Goal: Task Accomplishment & Management: Manage account settings

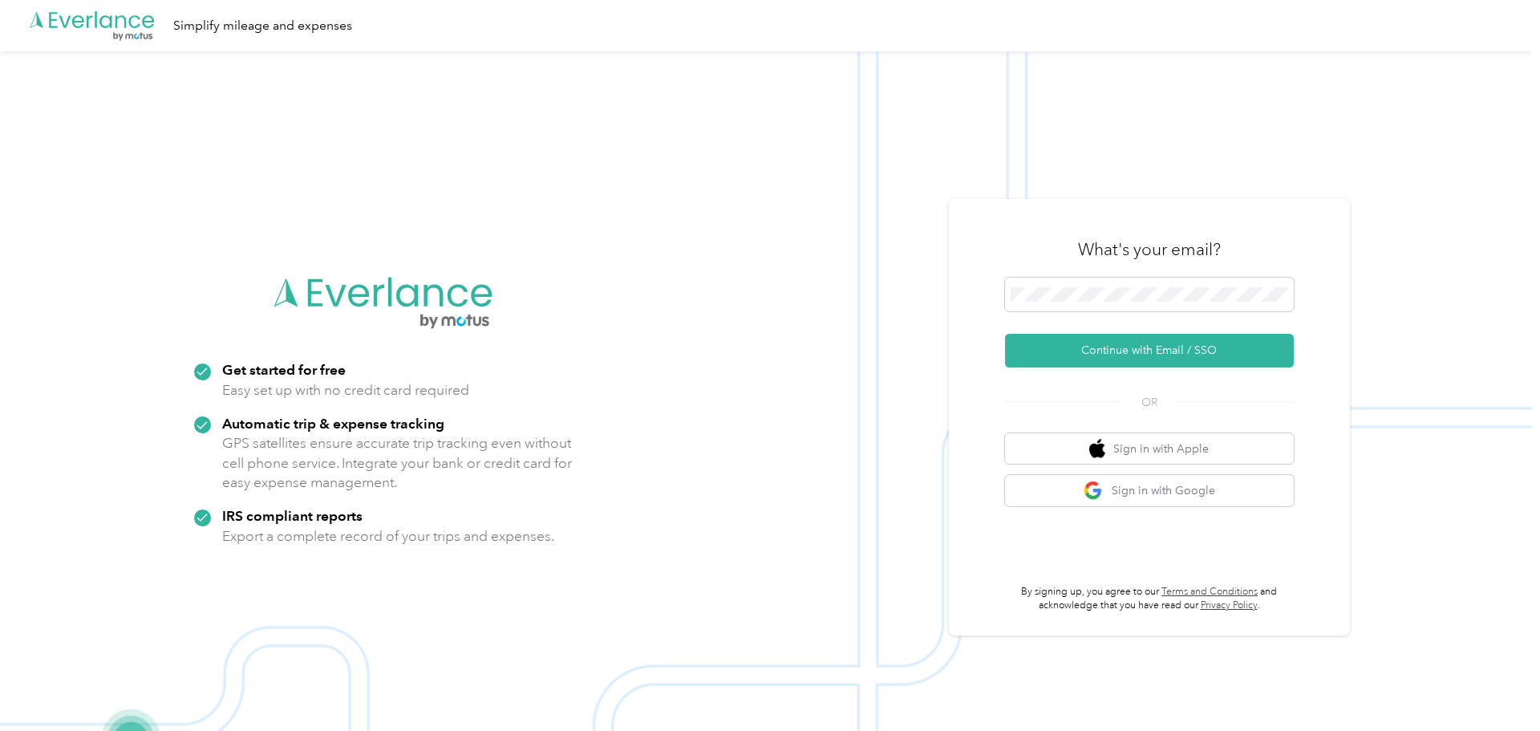
click at [1123, 344] on button "Continue with Email / SSO" at bounding box center [1149, 351] width 289 height 34
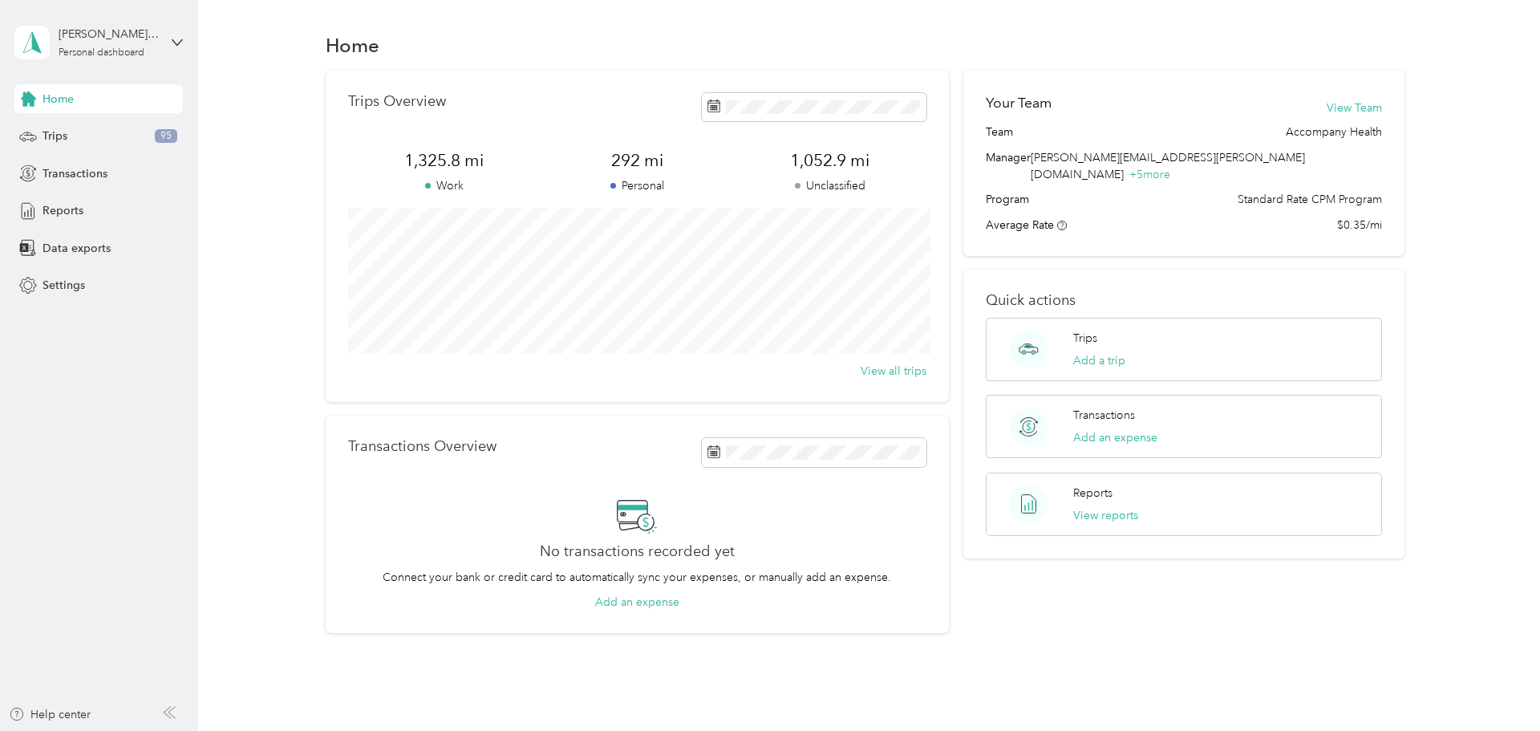
click at [1157, 600] on div "Your Team View Team Team Accompany Health Manager [PERSON_NAME][EMAIL_ADDRESS][…" at bounding box center [1183, 352] width 441 height 563
click at [62, 145] on div "Trips 95" at bounding box center [98, 136] width 168 height 29
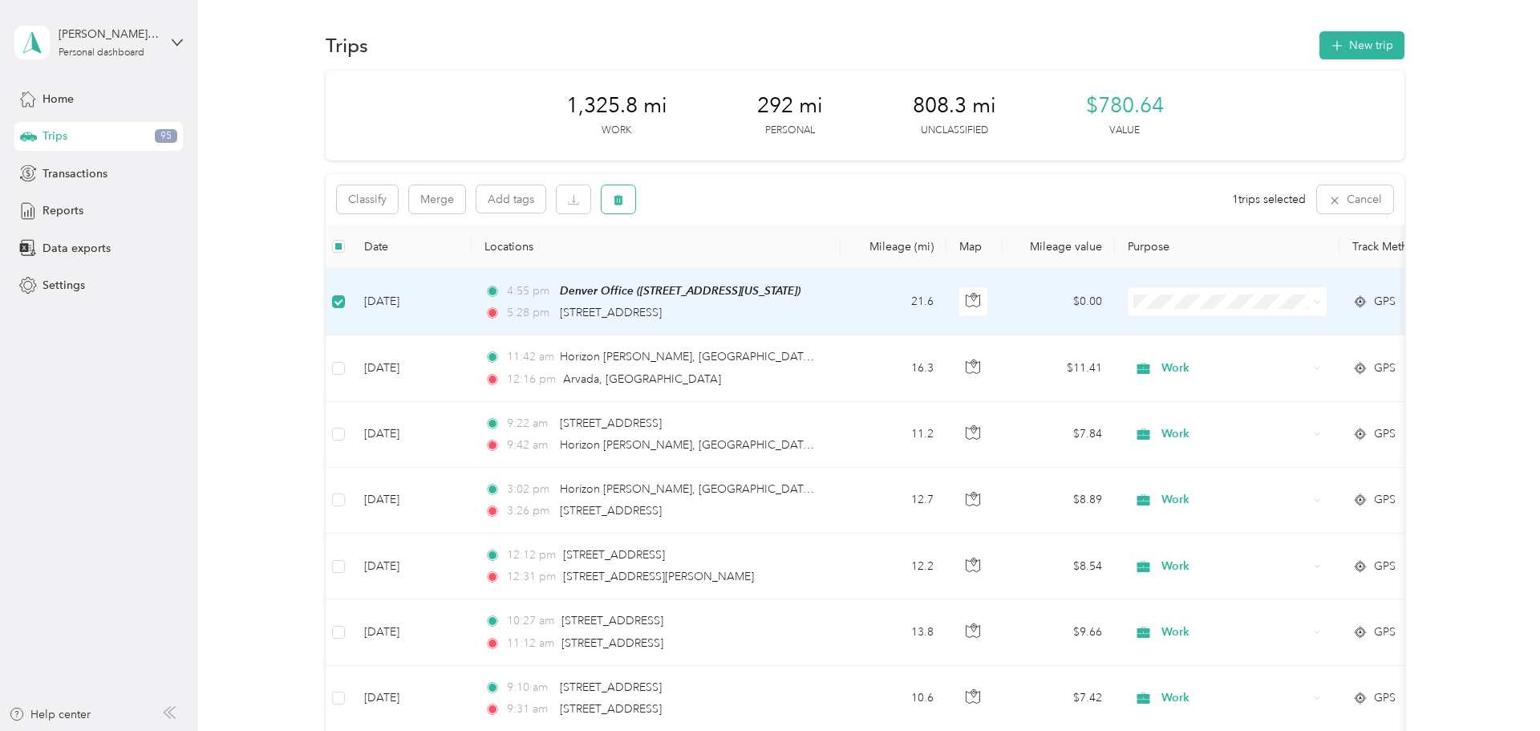
click at [632, 201] on button "button" at bounding box center [619, 199] width 34 height 28
click at [737, 267] on button "Yes" at bounding box center [738, 266] width 31 height 26
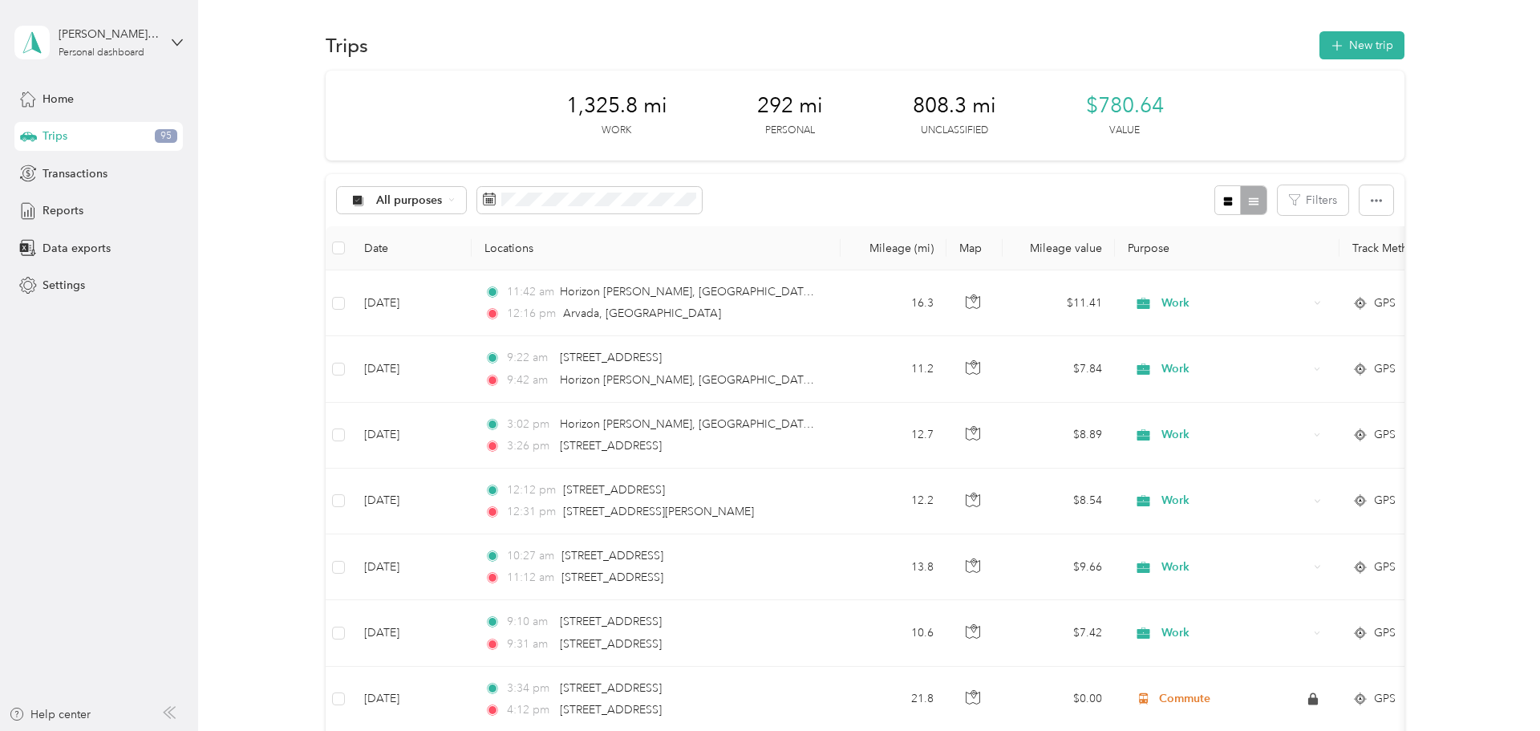
click at [37, 136] on div "Trips 95" at bounding box center [98, 136] width 168 height 29
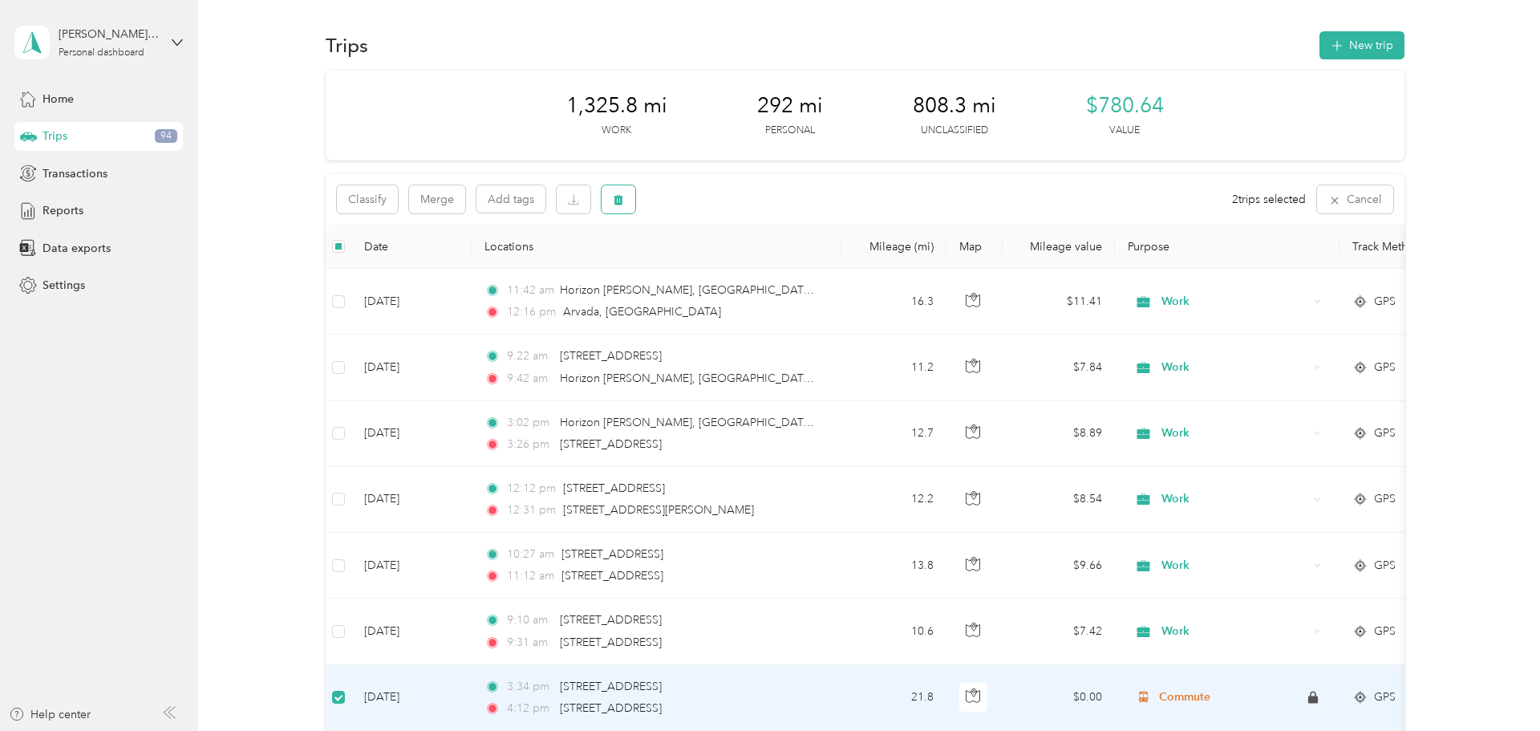
click at [629, 201] on button "button" at bounding box center [619, 199] width 34 height 28
click at [737, 259] on button "Yes" at bounding box center [738, 266] width 31 height 26
click at [618, 201] on icon "button" at bounding box center [618, 199] width 11 height 11
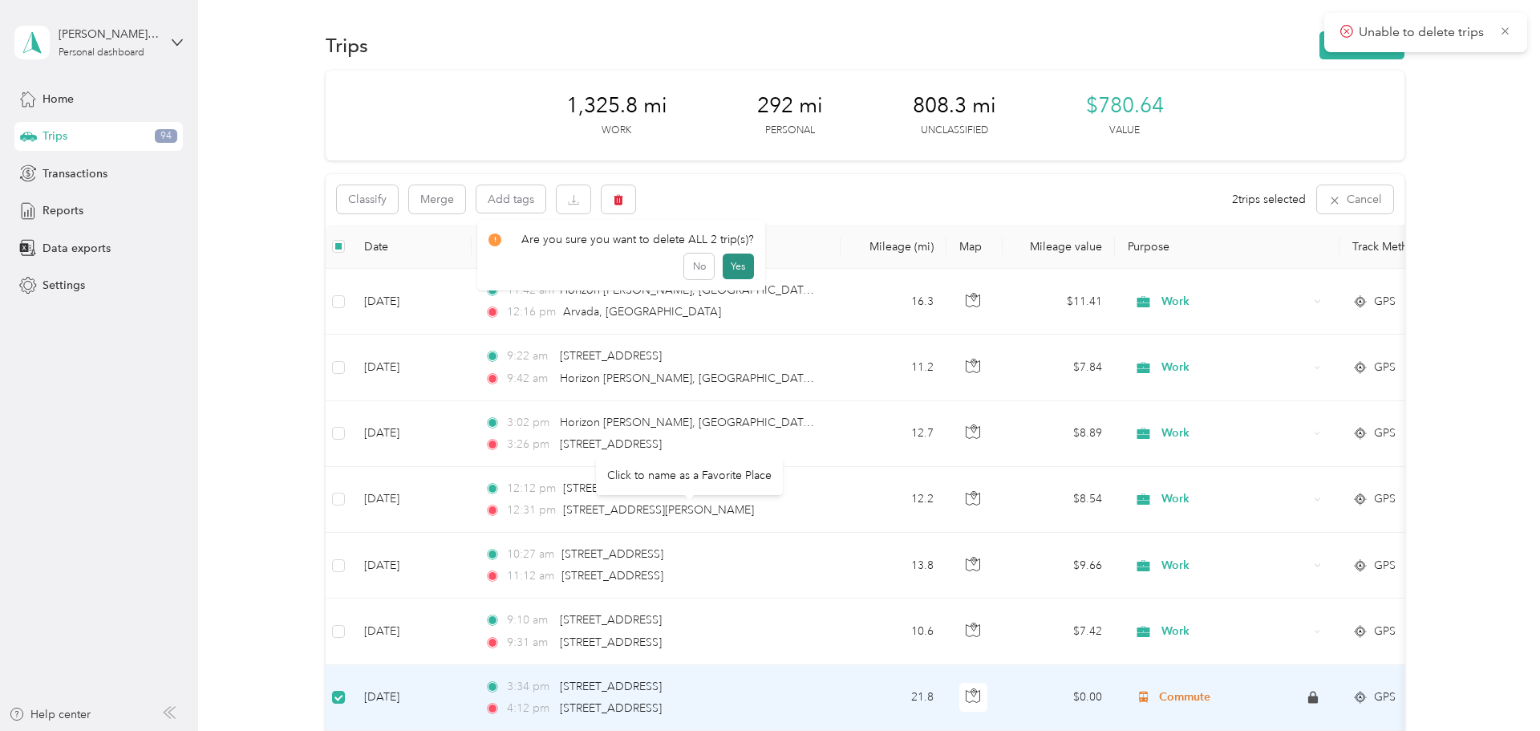
click at [729, 265] on button "Yes" at bounding box center [738, 266] width 31 height 26
click at [1501, 26] on icon at bounding box center [1505, 31] width 13 height 14
click at [1500, 34] on icon at bounding box center [1505, 31] width 13 height 14
